Goal: Information Seeking & Learning: Learn about a topic

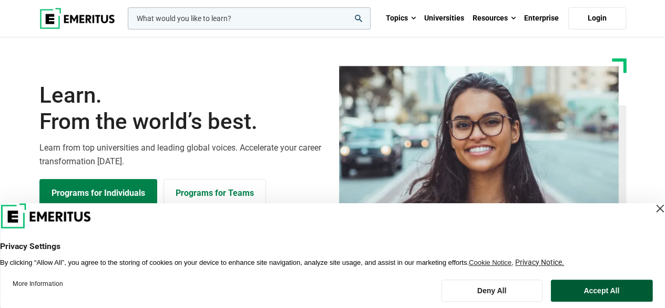
click at [577, 289] on button "Accept All" at bounding box center [602, 290] width 102 height 22
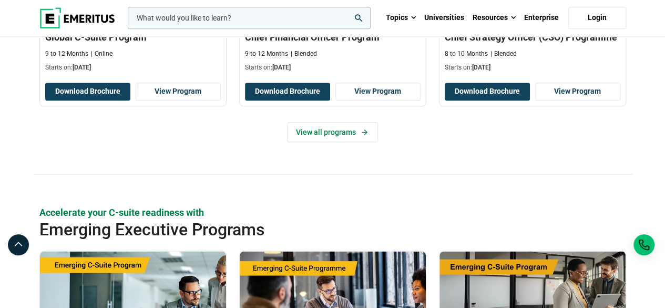
scroll to position [687, 0]
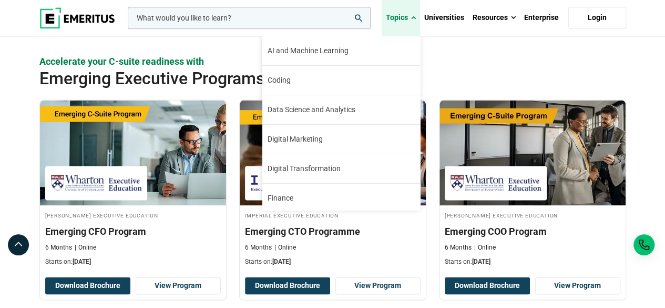
click at [408, 17] on link "Topics" at bounding box center [401, 17] width 38 height 37
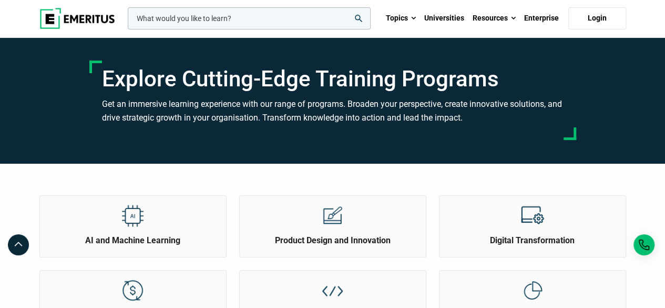
click at [415, 16] on span at bounding box center [413, 18] width 5 height 11
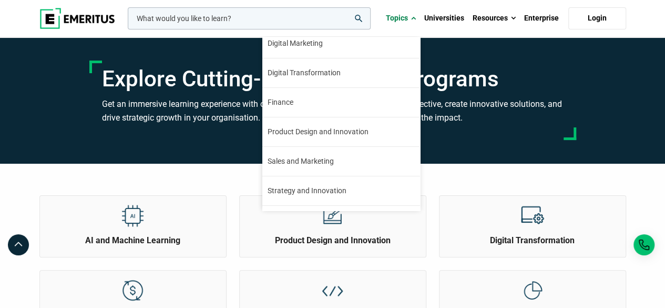
scroll to position [119, 0]
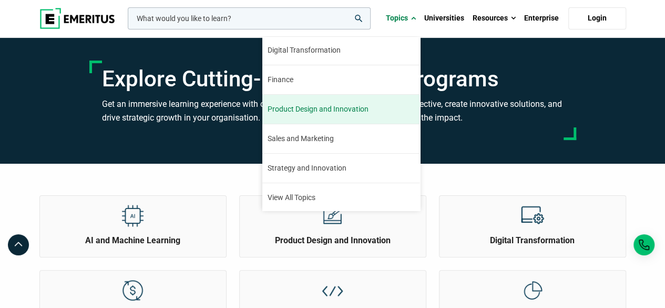
click at [326, 110] on span "Product Design and Innovation" at bounding box center [318, 109] width 101 height 11
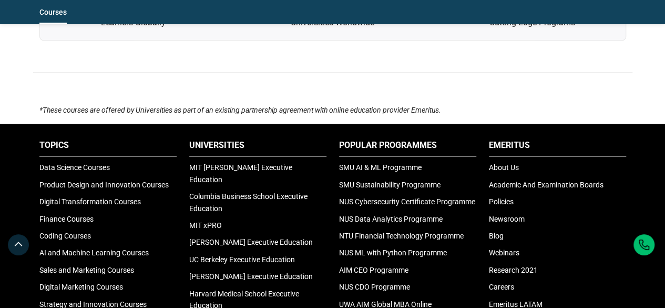
scroll to position [2610, 0]
